Goal: Check status: Check status

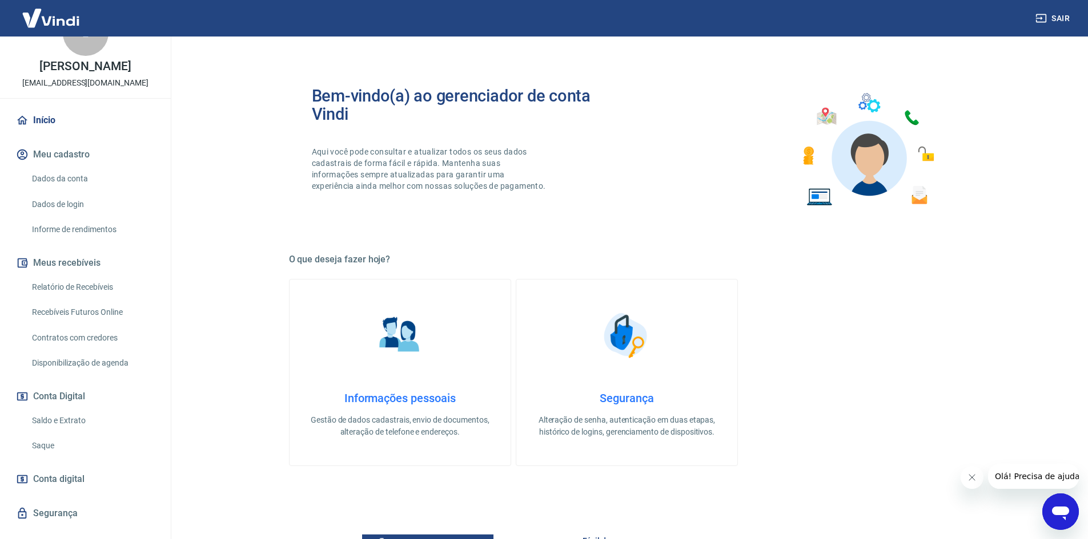
scroll to position [69, 0]
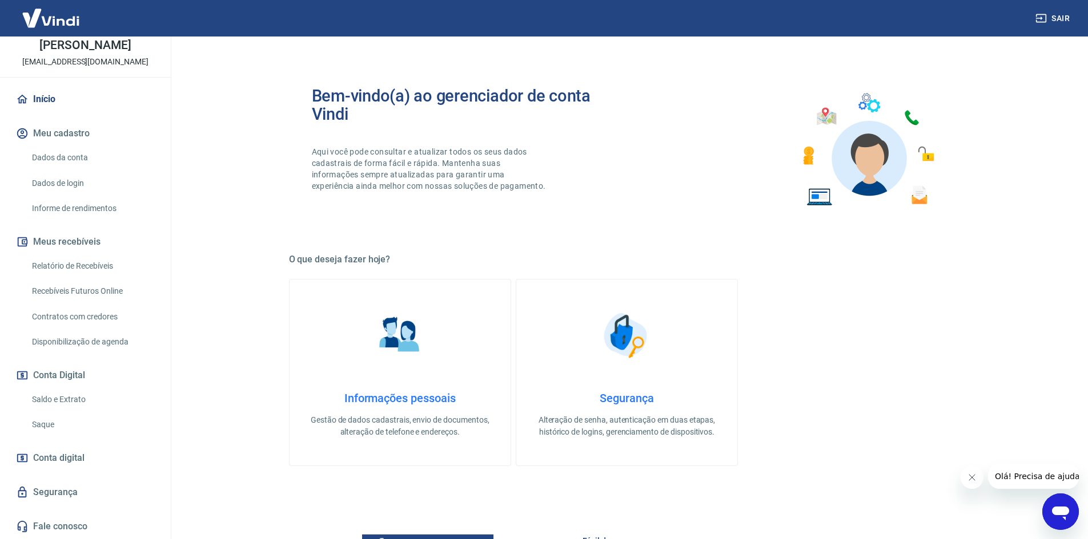
click at [89, 400] on link "Saldo e Extrato" at bounding box center [92, 399] width 130 height 23
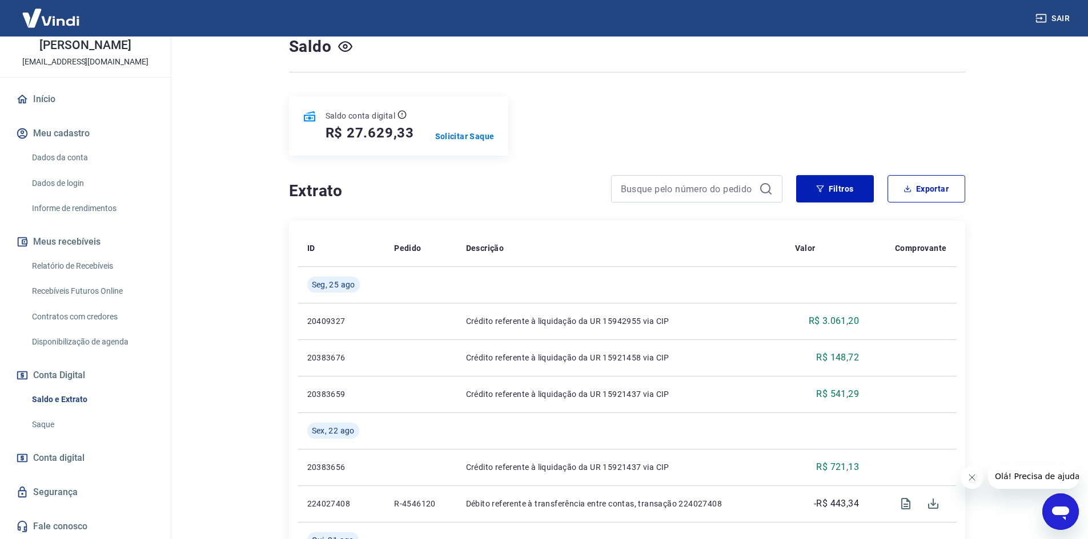
scroll to position [114, 0]
